Goal: Find specific page/section: Find specific page/section

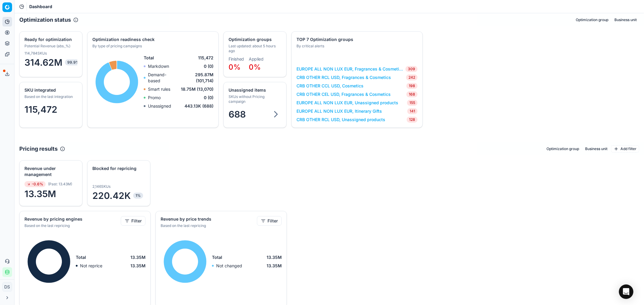
click at [5, 73] on icon at bounding box center [7, 74] width 5 height 5
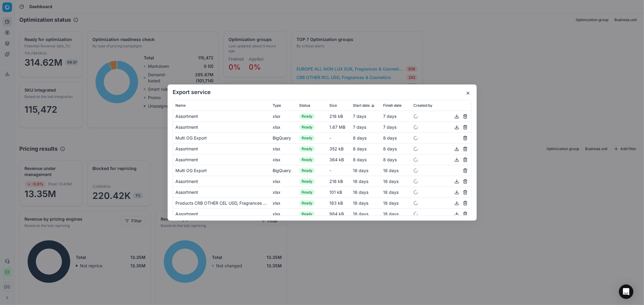
click at [421, 270] on div "Export service Name Type Status Size Start date Finish date Created by Assortme…" at bounding box center [322, 152] width 644 height 305
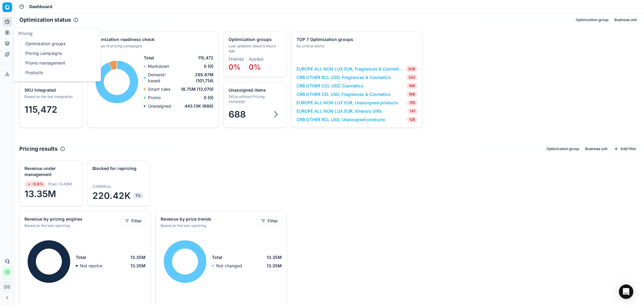
drag, startPoint x: 59, startPoint y: 45, endPoint x: 70, endPoint y: 115, distance: 70.6
click at [59, 45] on link "Optimization groups" at bounding box center [58, 44] width 70 height 8
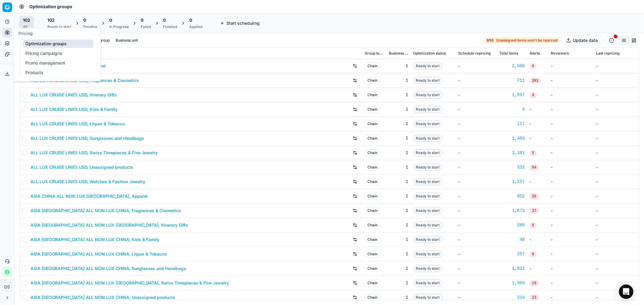
click at [22, 52] on ul "Optimization groups Pricing campaigns Promo management Products" at bounding box center [58, 58] width 77 height 39
click at [32, 55] on link "Pricing campaigns" at bounding box center [58, 53] width 70 height 8
